Goal: Task Accomplishment & Management: Manage account settings

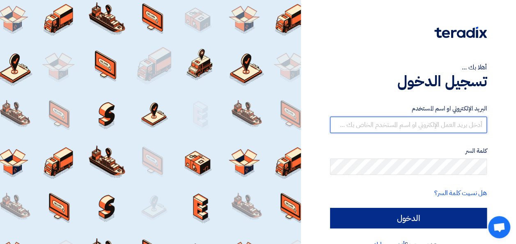
type input "[PERSON_NAME][EMAIL_ADDRESS][DOMAIN_NAME]"
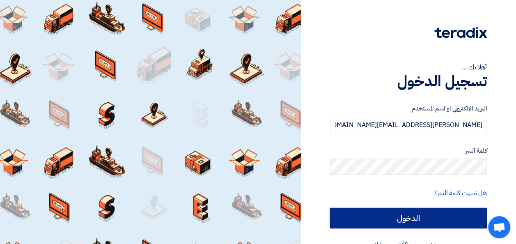
click at [415, 224] on input "الدخول" at bounding box center [408, 218] width 157 height 21
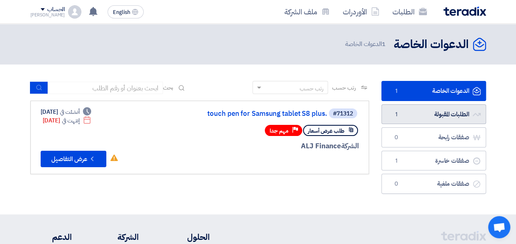
click at [415, 118] on link "الطلبات المقبولة الطلبات المقبولة 1" at bounding box center [433, 114] width 105 height 20
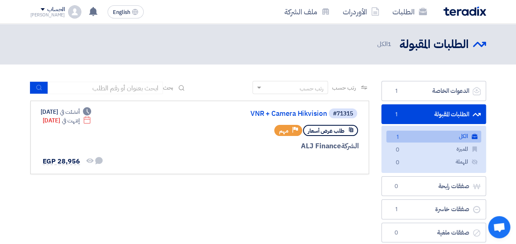
click at [231, 203] on div "رتب حسب رتب حسب بحث مجال الطلب مسؤول المشتريات نوع الطلب" at bounding box center [199, 163] width 351 height 165
click at [283, 116] on link "VNR + Camera Hikvision" at bounding box center [245, 113] width 164 height 7
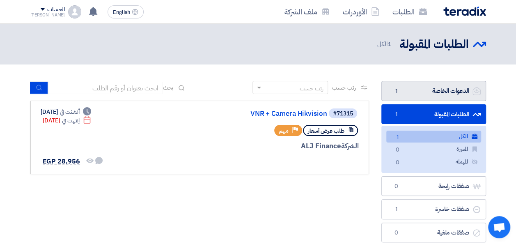
click at [415, 92] on link "الدعوات الخاصة الدعوات الخاصة 1" at bounding box center [433, 91] width 105 height 20
